Goal: Transaction & Acquisition: Purchase product/service

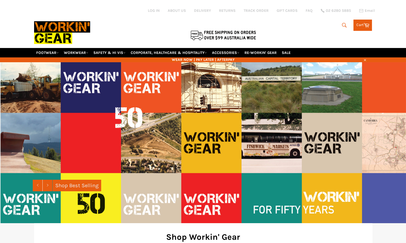
drag, startPoint x: 336, startPoint y: 25, endPoint x: 342, endPoint y: 21, distance: 7.4
click at [342, 21] on div "Search Search Cart Cart 0 items" at bounding box center [315, 24] width 113 height 14
click at [342, 22] on icon "submit" at bounding box center [344, 25] width 6 height 6
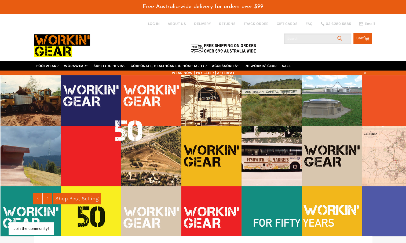
click at [292, 37] on input "Search" at bounding box center [317, 39] width 67 height 10
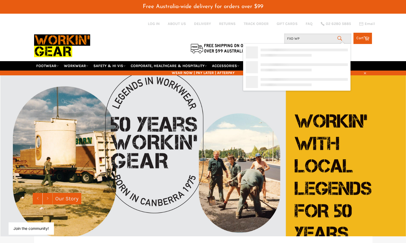
type input "FXD WP3"
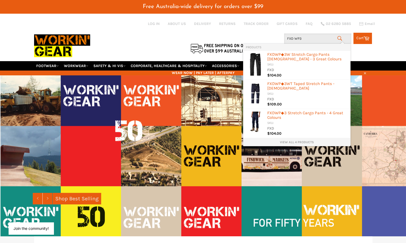
click at [294, 142] on link "View all 4 products" at bounding box center [297, 142] width 102 height 5
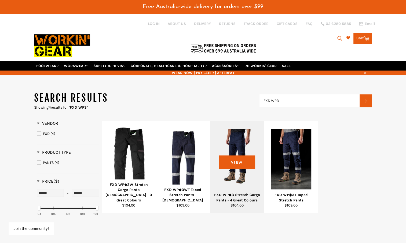
click at [221, 142] on div at bounding box center [237, 158] width 40 height 63
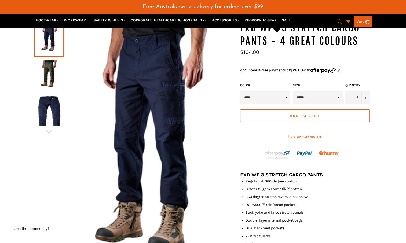
scroll to position [68, 0]
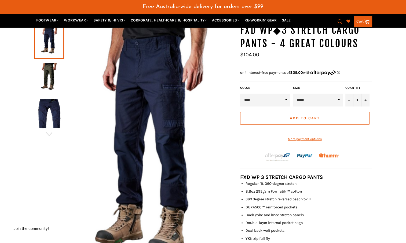
click at [50, 119] on img at bounding box center [49, 113] width 25 height 29
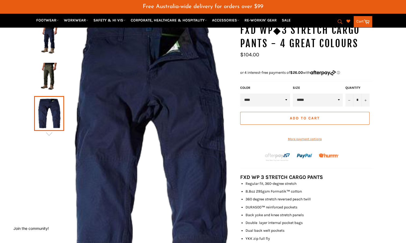
click at [305, 95] on select "***** ***** ***** ***** ***** ***** ****** ****** ******" at bounding box center [318, 100] width 50 height 13
select select "******"
click at [293, 94] on select "***** ***** ***** ***** ***** ***** ****** ****** ******" at bounding box center [318, 100] width 50 height 13
click at [362, 96] on button "+" at bounding box center [365, 100] width 8 height 13
type input "*"
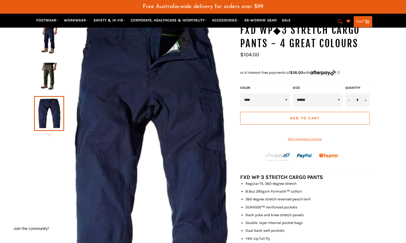
click at [344, 112] on button "Add to Cart" at bounding box center [304, 118] width 129 height 13
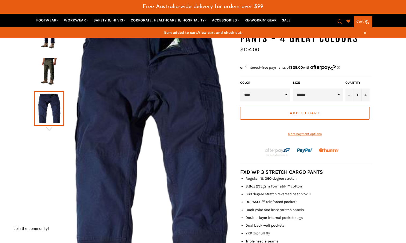
click at [358, 22] on link "Cart Cart" at bounding box center [362, 21] width 18 height 11
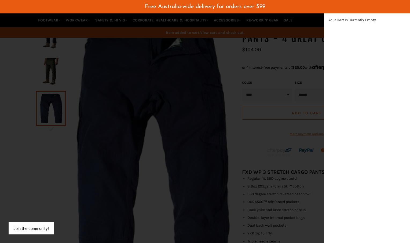
click at [222, 80] on div "modal" at bounding box center [205, 121] width 410 height 243
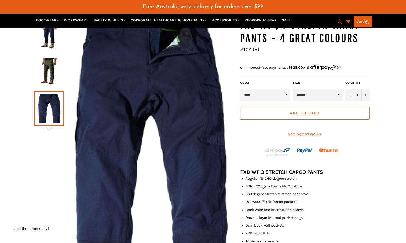
click at [276, 107] on button "Add to Cart" at bounding box center [304, 113] width 129 height 13
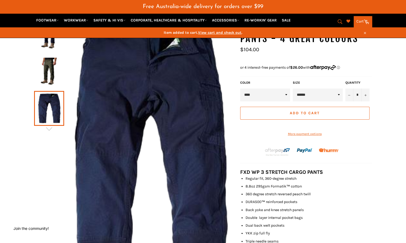
click at [214, 32] on span "View cart and check out" at bounding box center [219, 32] width 43 height 5
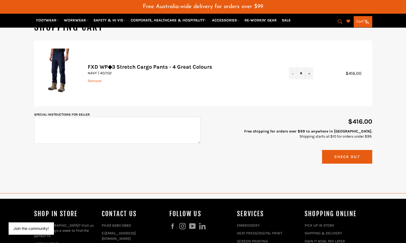
scroll to position [79, 0]
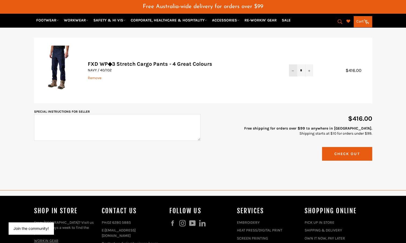
click at [290, 64] on button "−" at bounding box center [293, 70] width 8 height 12
click at [291, 64] on button "−" at bounding box center [293, 70] width 8 height 12
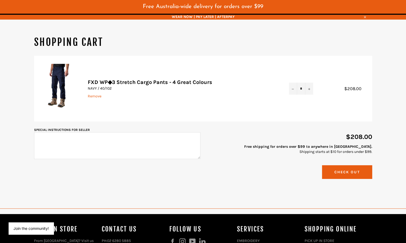
scroll to position [62, 0]
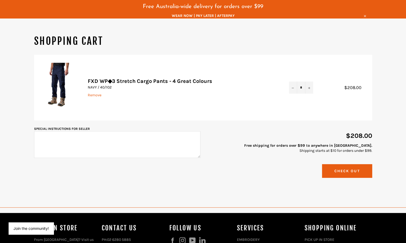
drag, startPoint x: 129, startPoint y: 77, endPoint x: 139, endPoint y: 86, distance: 13.7
click at [139, 86] on td "FXD WP◆3 Stretch Cargo Pants - 4 Great Colours NAVY / 40/102 Remove" at bounding box center [182, 88] width 201 height 66
